Goal: Task Accomplishment & Management: Use online tool/utility

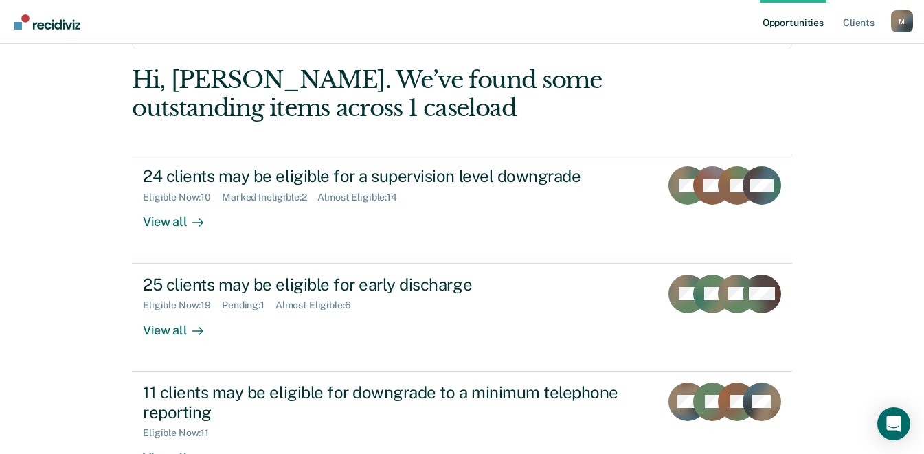
scroll to position [143, 0]
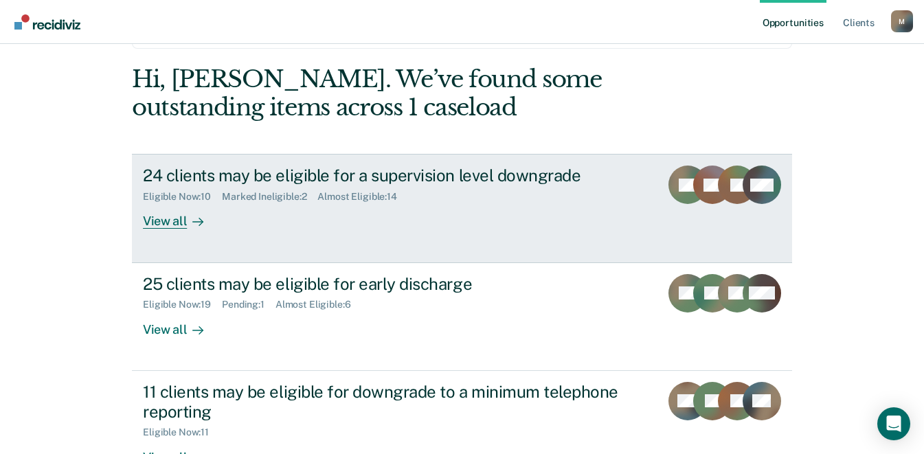
click at [170, 223] on div "View all" at bounding box center [181, 216] width 77 height 27
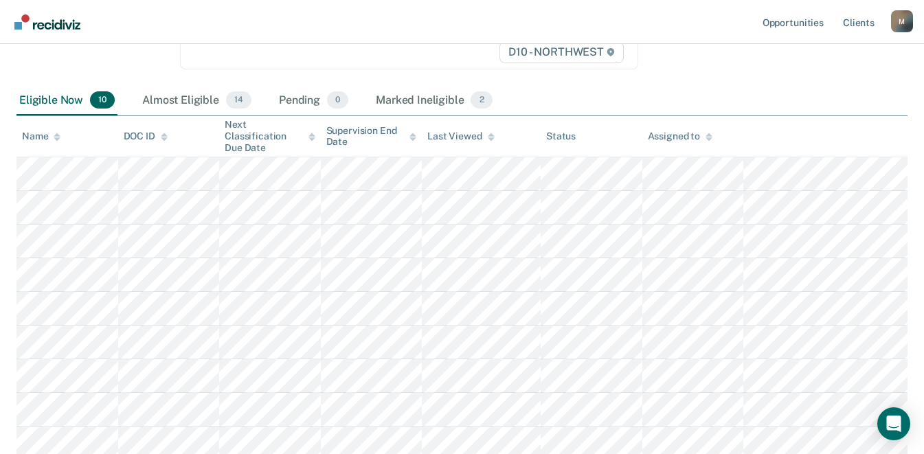
scroll to position [277, 0]
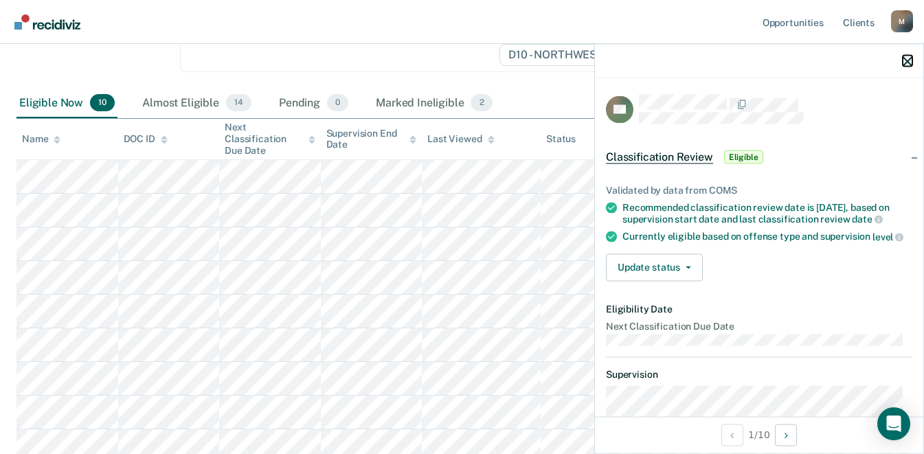
click at [910, 64] on icon "button" at bounding box center [907, 61] width 10 height 10
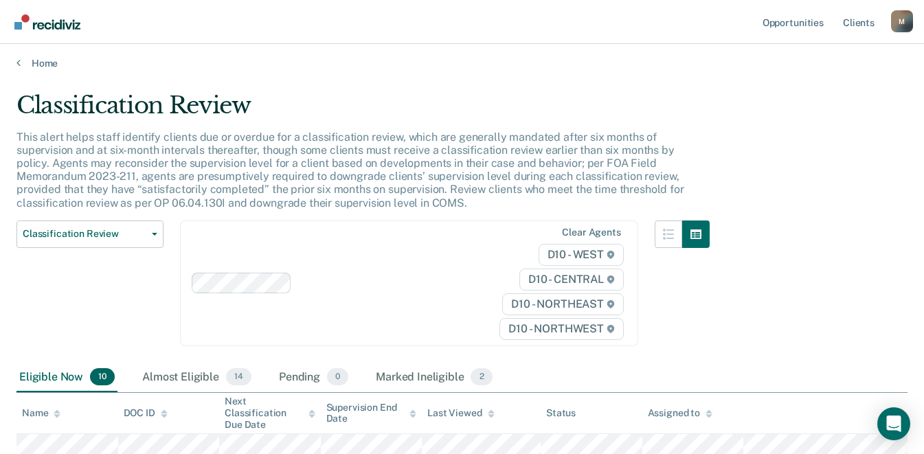
scroll to position [0, 0]
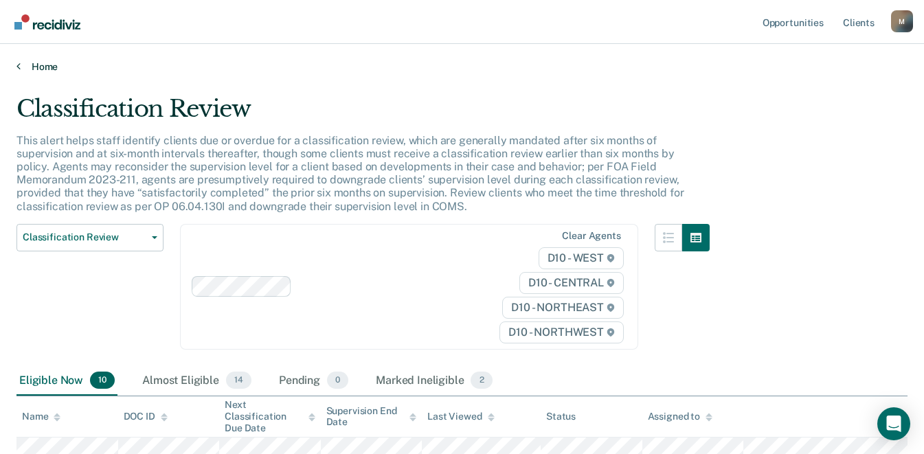
click at [32, 61] on link "Home" at bounding box center [461, 66] width 891 height 12
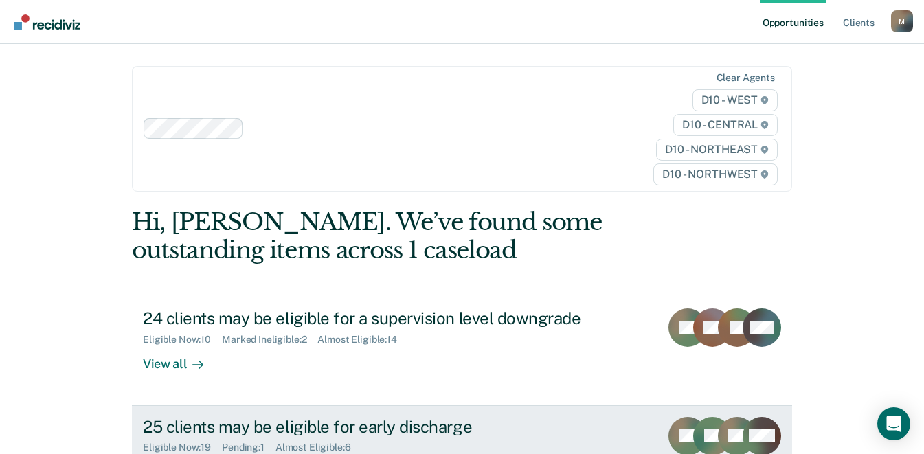
click at [386, 426] on div "25 clients may be eligible for early discharge" at bounding box center [384, 427] width 482 height 20
